Goal: Register for event/course

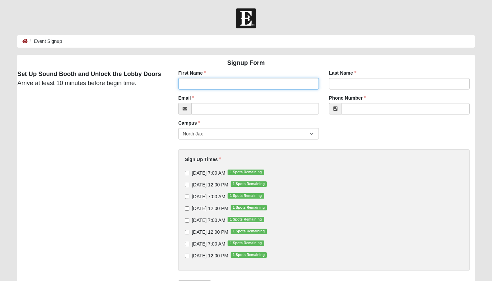
click at [226, 80] on input "First Name" at bounding box center [248, 83] width 141 height 11
type input "m"
type input "[PERSON_NAME]"
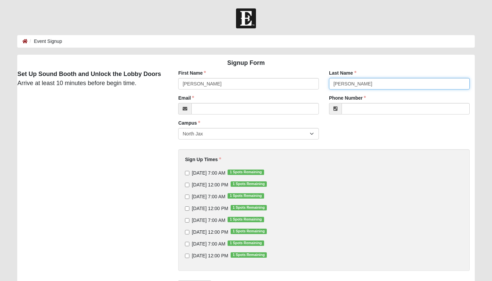
type input "[PERSON_NAME]"
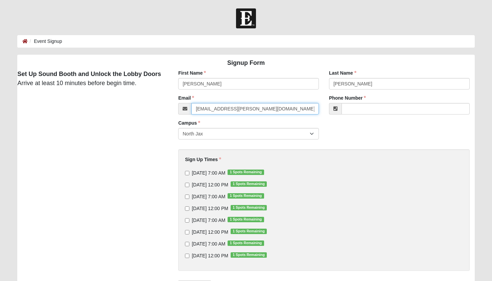
type input "[EMAIL_ADDRESS][PERSON_NAME][DOMAIN_NAME]"
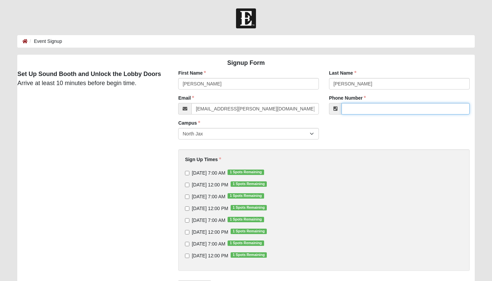
paste input "[PHONE_NUMBER]"
type input "[PHONE_NUMBER]"
click at [372, 133] on div "First Name [PERSON_NAME] First Name is required. Last Name [PERSON_NAME] Last N…" at bounding box center [324, 192] width 312 height 245
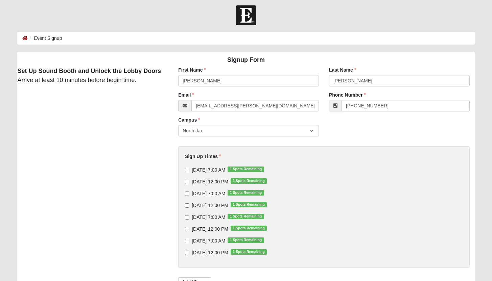
scroll to position [8, 0]
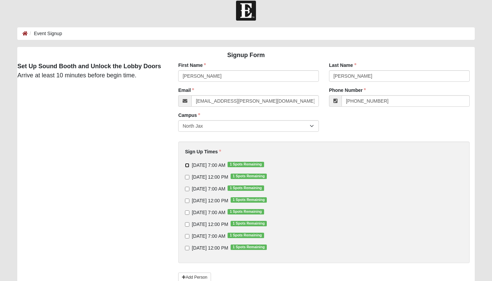
click at [187, 166] on input "[DATE] 7:00 AM 1 Spots Remaining" at bounding box center [187, 165] width 4 height 4
checkbox input "true"
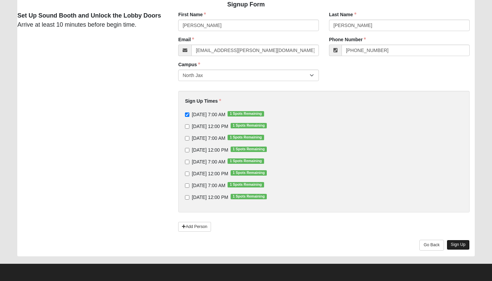
click at [457, 244] on link "Sign Up" at bounding box center [458, 245] width 23 height 10
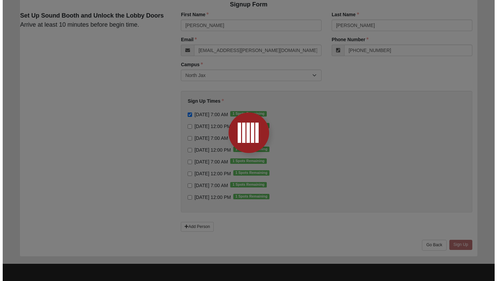
scroll to position [0, 0]
